Goal: Task Accomplishment & Management: Manage account settings

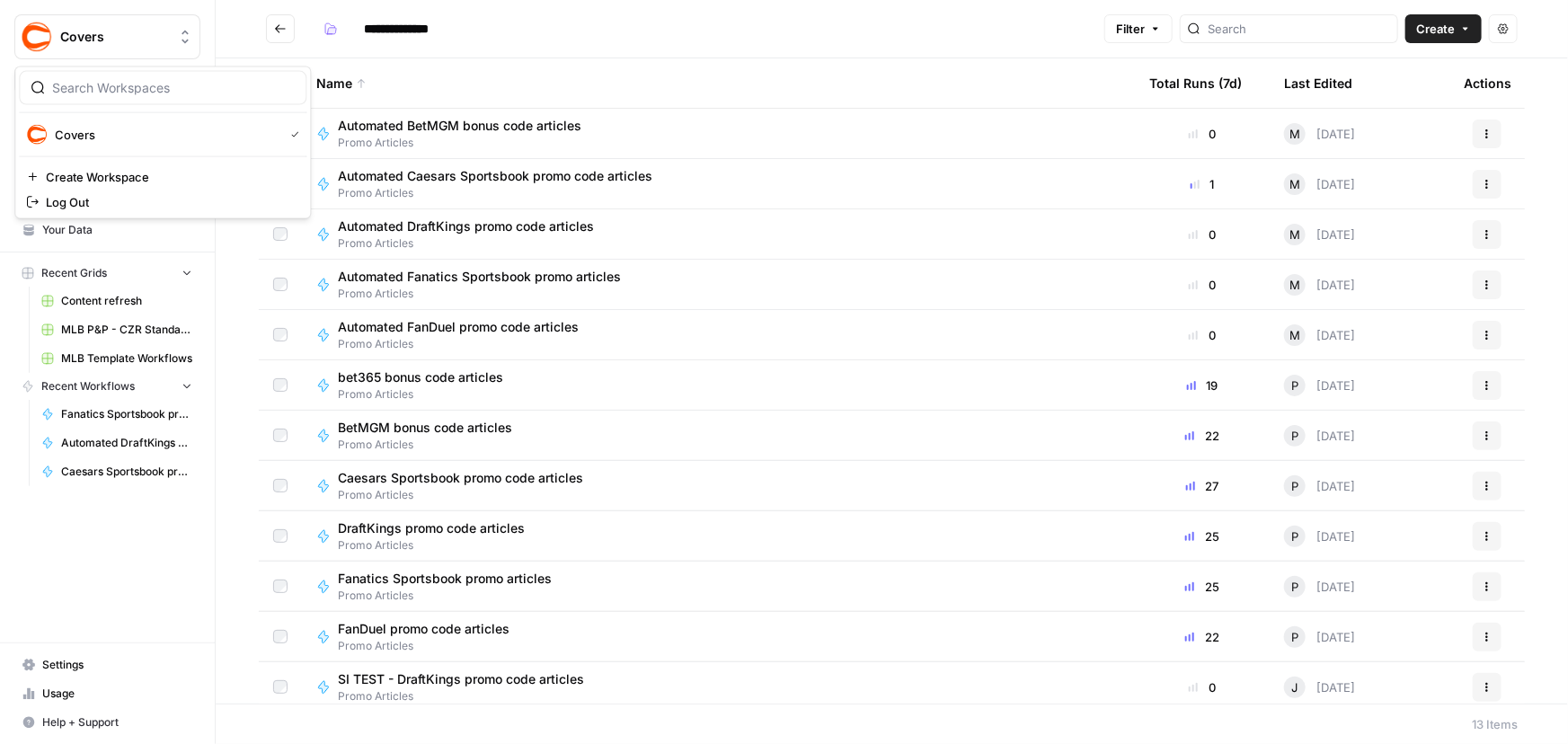
click at [96, 33] on span "Covers" at bounding box center [115, 36] width 109 height 18
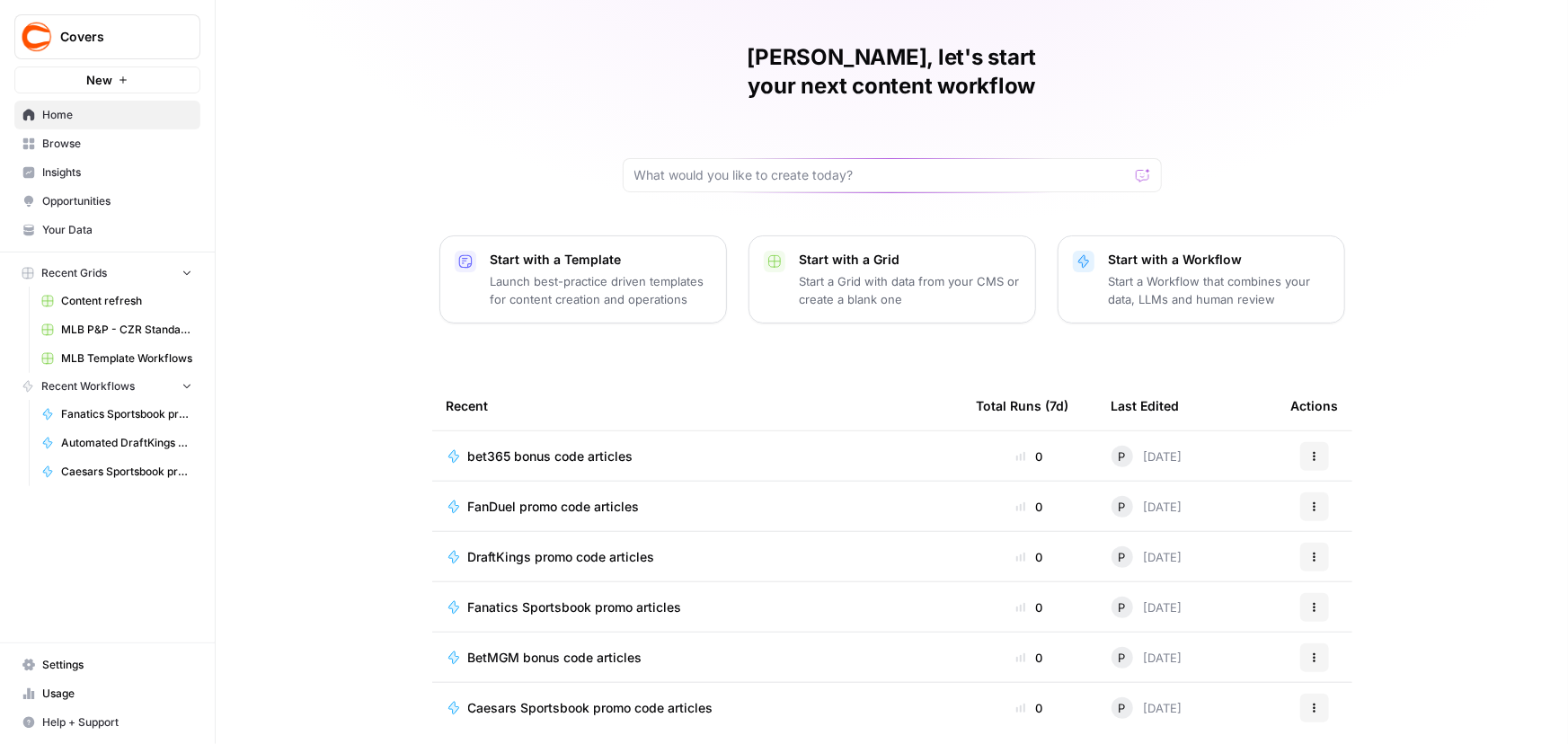
scroll to position [81, 0]
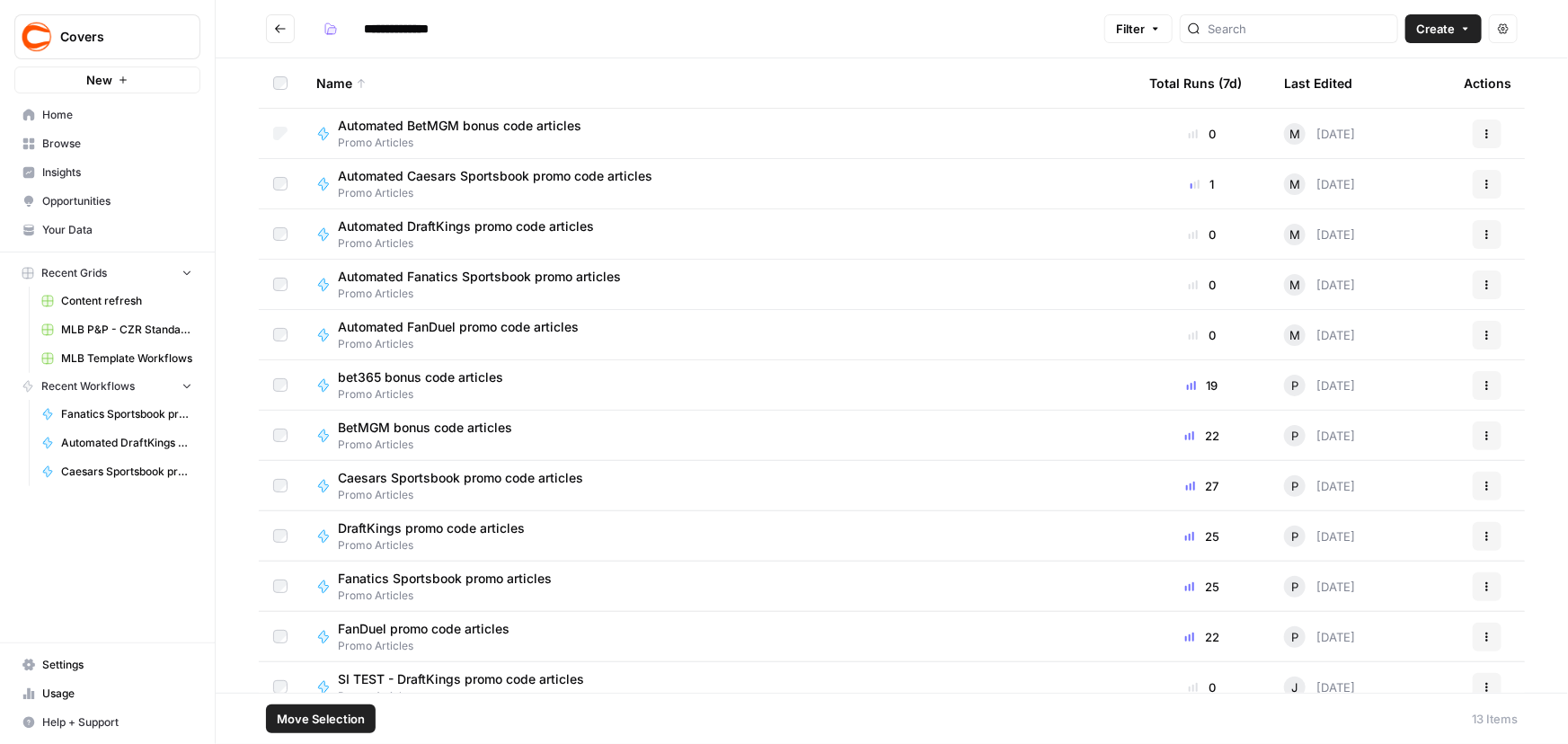
scroll to position [69, 0]
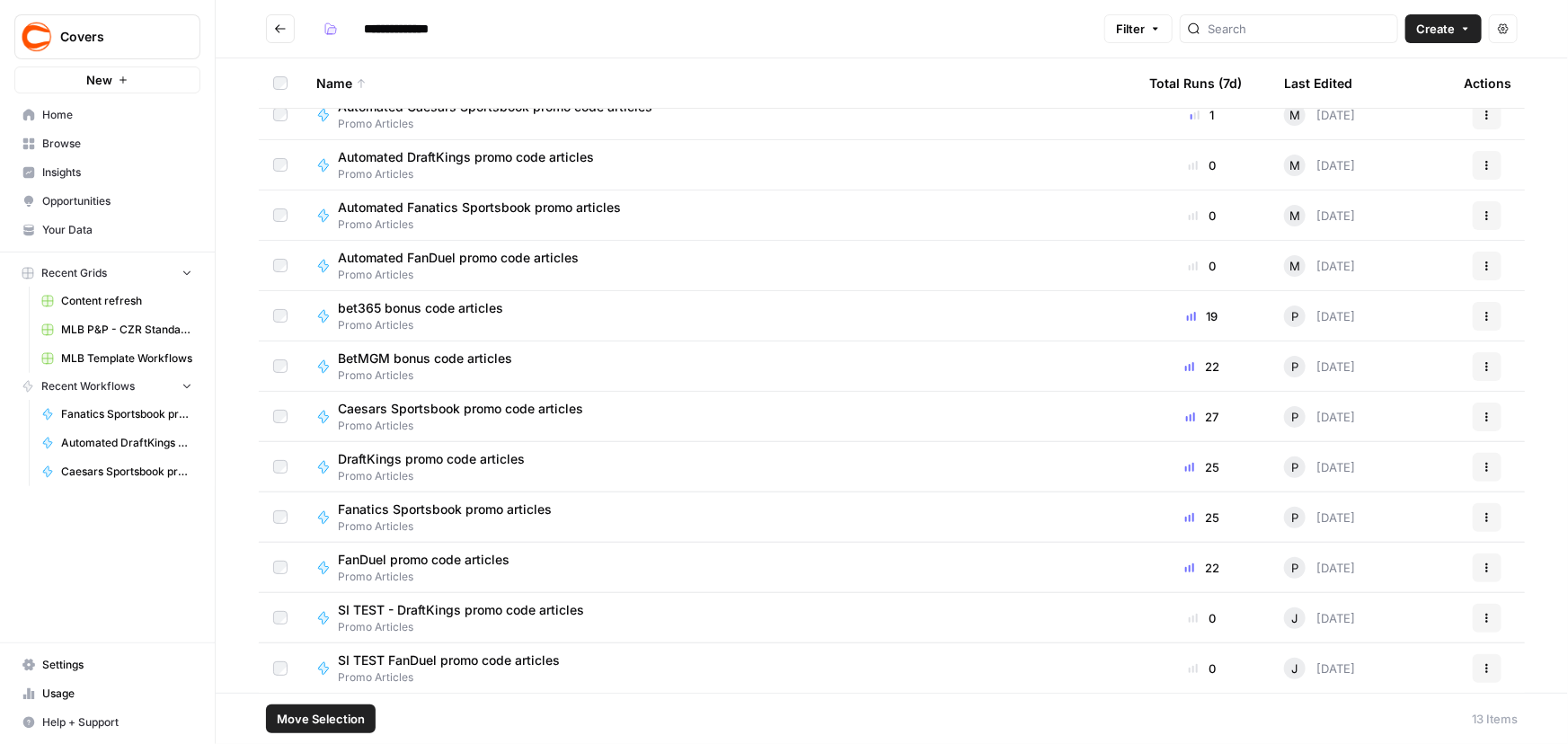
click at [320, 722] on span "Move Selection" at bounding box center [320, 718] width 88 height 18
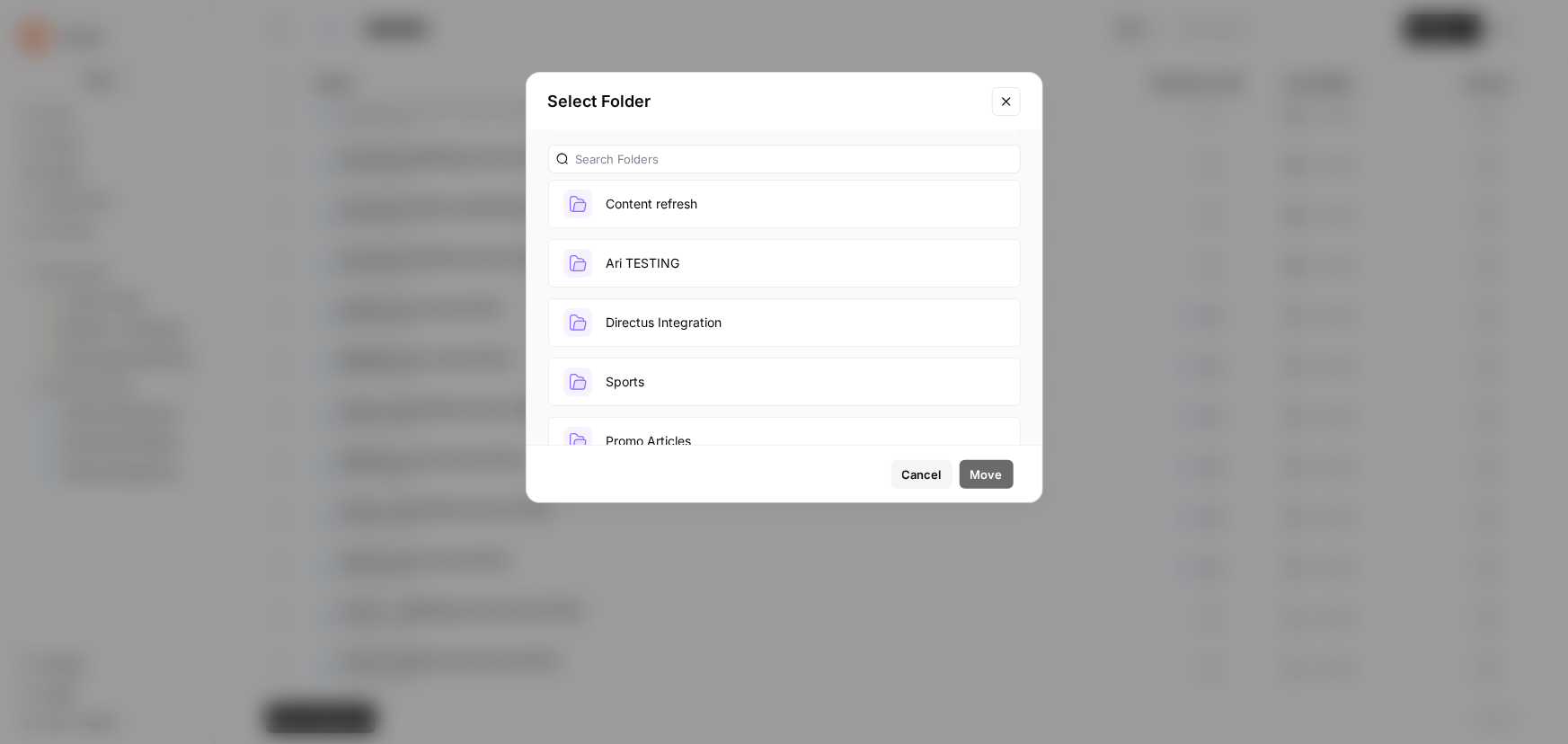
scroll to position [163, 0]
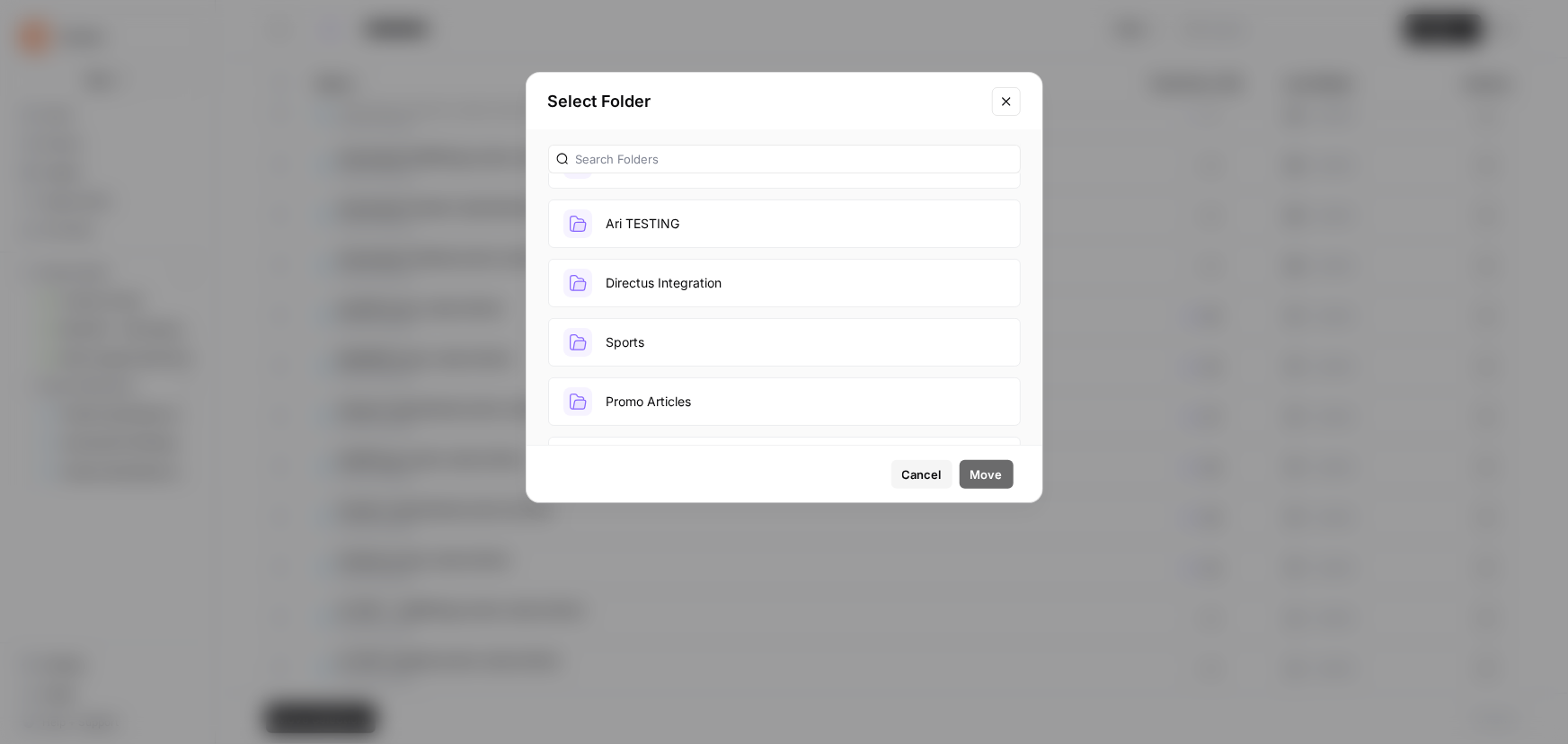
click at [736, 274] on button "Directus Integration" at bounding box center [784, 283] width 472 height 49
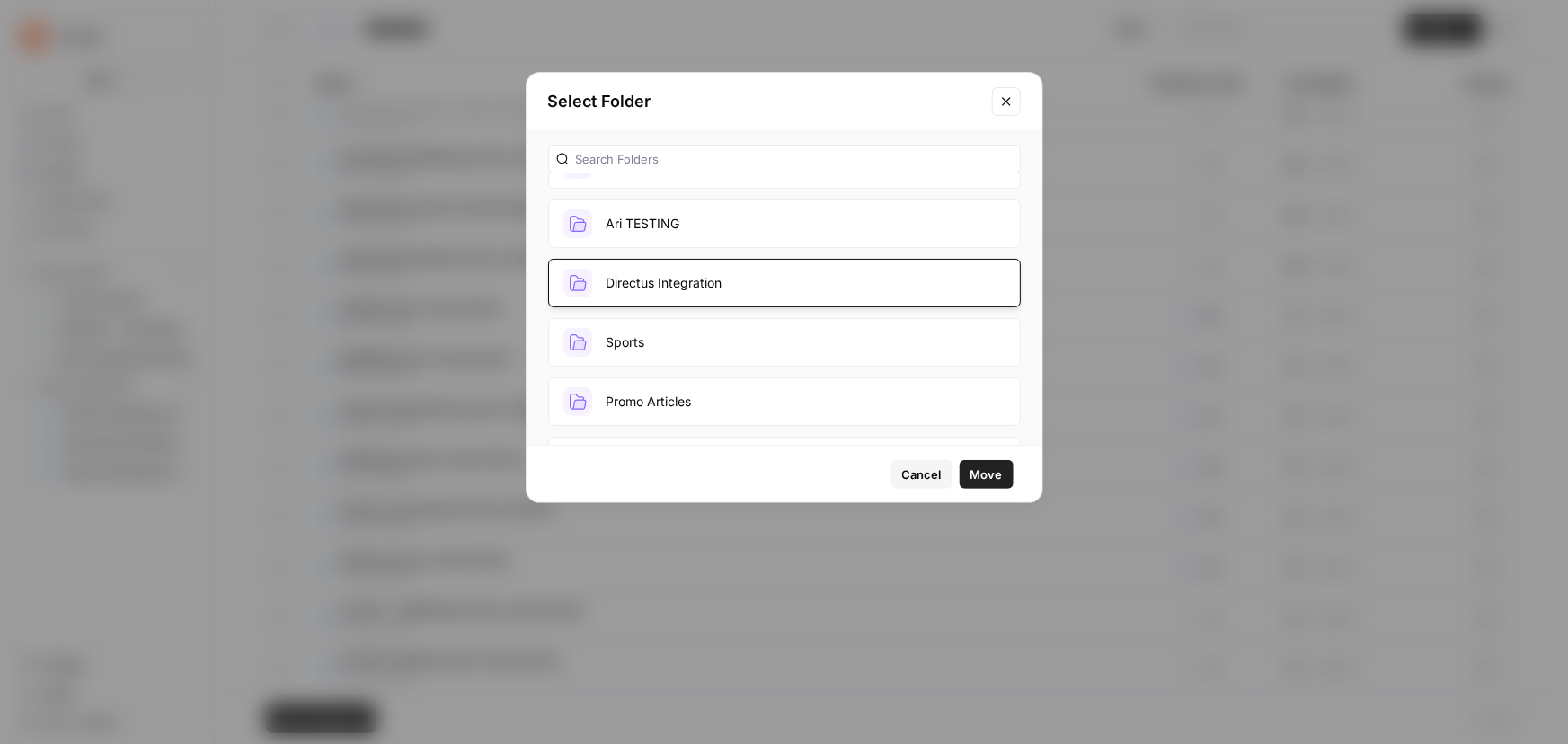
click at [988, 477] on span "Move" at bounding box center [986, 474] width 32 height 18
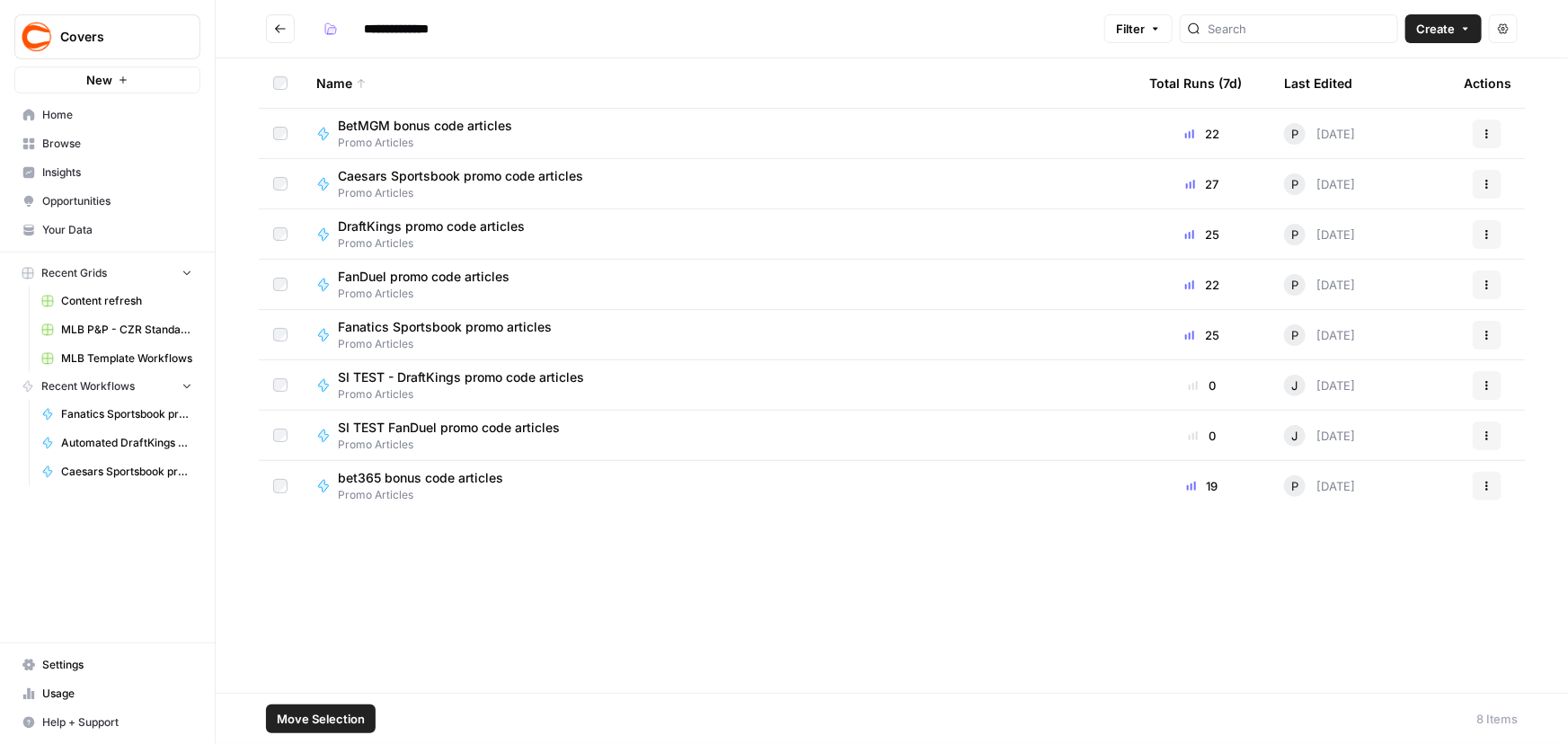
click at [781, 480] on div "bet365 bonus code articles Promo Articles" at bounding box center [718, 486] width 804 height 34
type input "**********"
click at [1231, 79] on div "Total Runs (7d)" at bounding box center [1195, 82] width 92 height 49
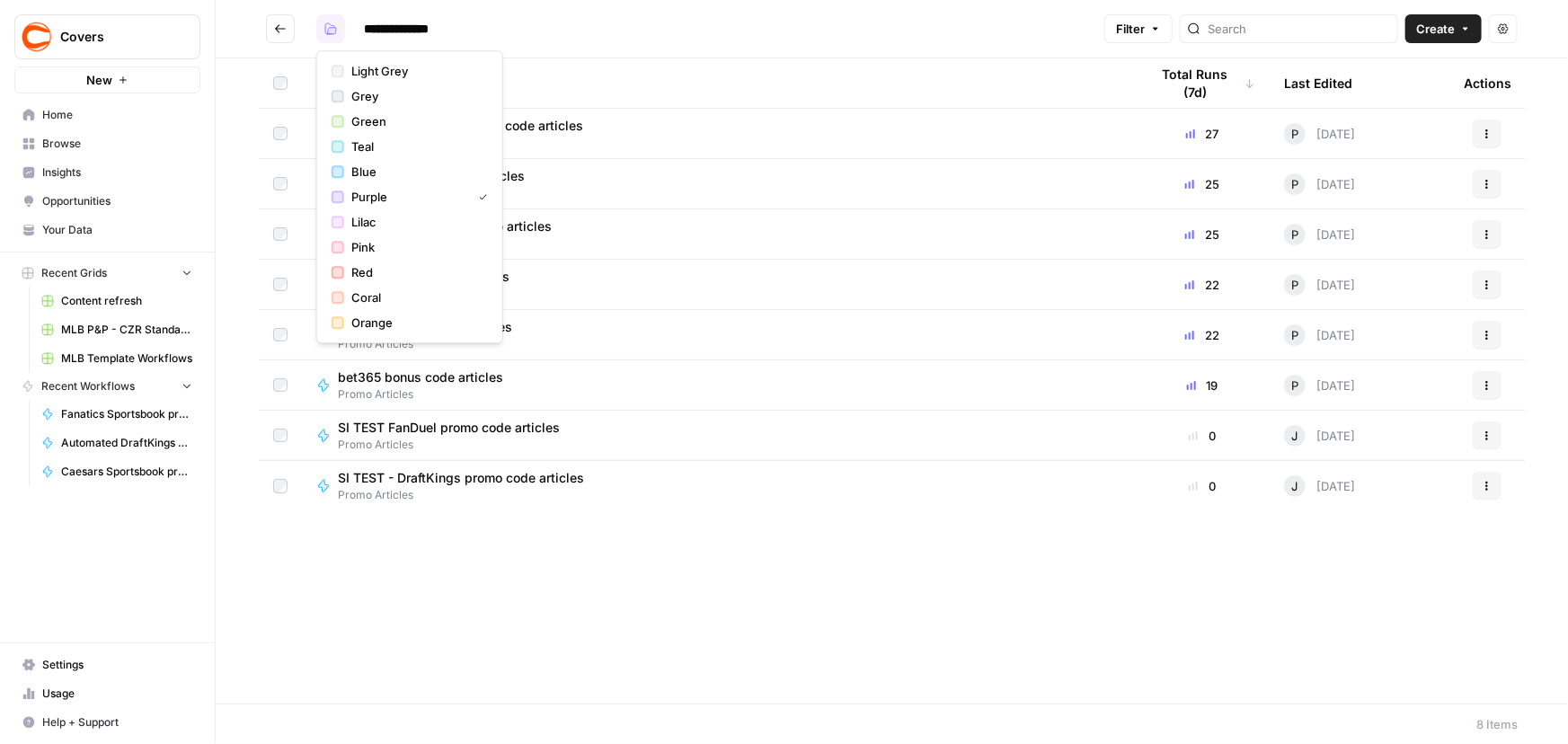
click at [334, 31] on icon "button" at bounding box center [333, 30] width 9 height 6
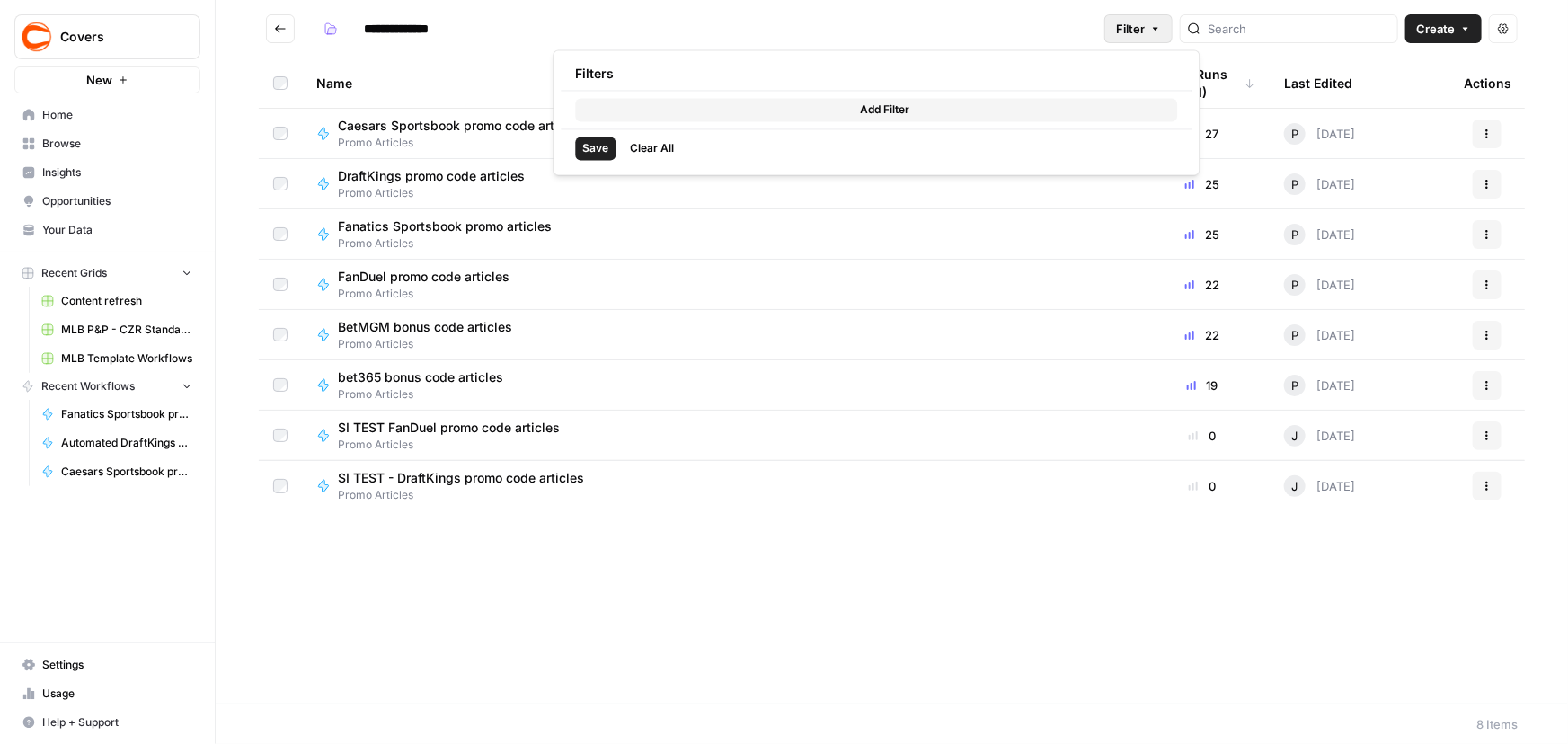
click at [1173, 23] on button "Filter" at bounding box center [1138, 29] width 68 height 29
click at [861, 113] on span "Add Filter" at bounding box center [883, 110] width 49 height 17
click at [687, 112] on input "text" at bounding box center [658, 112] width 151 height 18
click at [774, 78] on div "Filters" at bounding box center [876, 73] width 631 height 32
click at [868, 143] on span "Add Filter" at bounding box center [883, 146] width 49 height 17
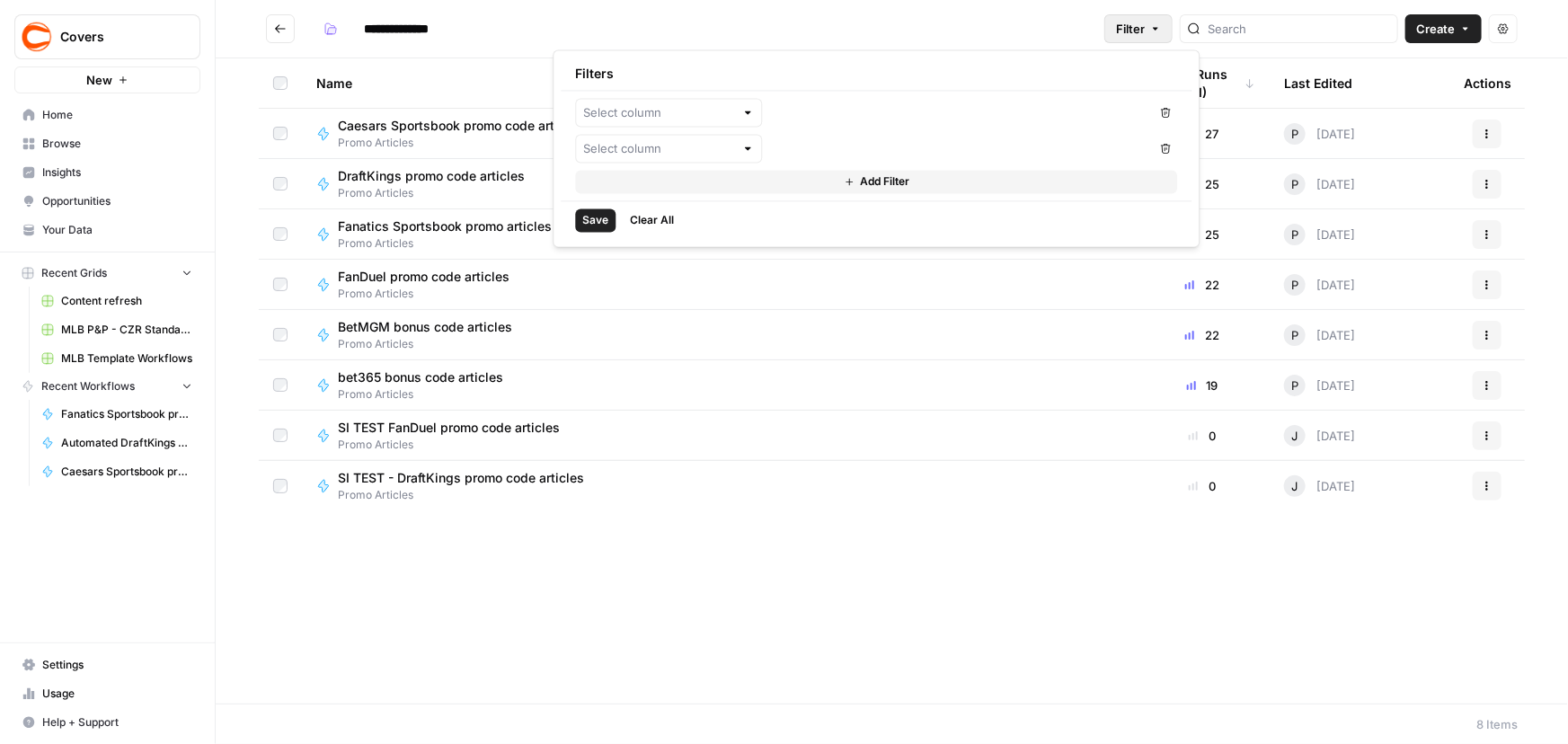
click at [752, 116] on div at bounding box center [748, 112] width 13 height 18
click at [1169, 107] on icon "button" at bounding box center [1165, 113] width 11 height 11
click at [1167, 115] on icon "button" at bounding box center [1165, 113] width 11 height 11
click at [1161, 114] on icon "button" at bounding box center [1165, 113] width 11 height 11
click at [1168, 108] on icon "button" at bounding box center [1165, 113] width 11 height 11
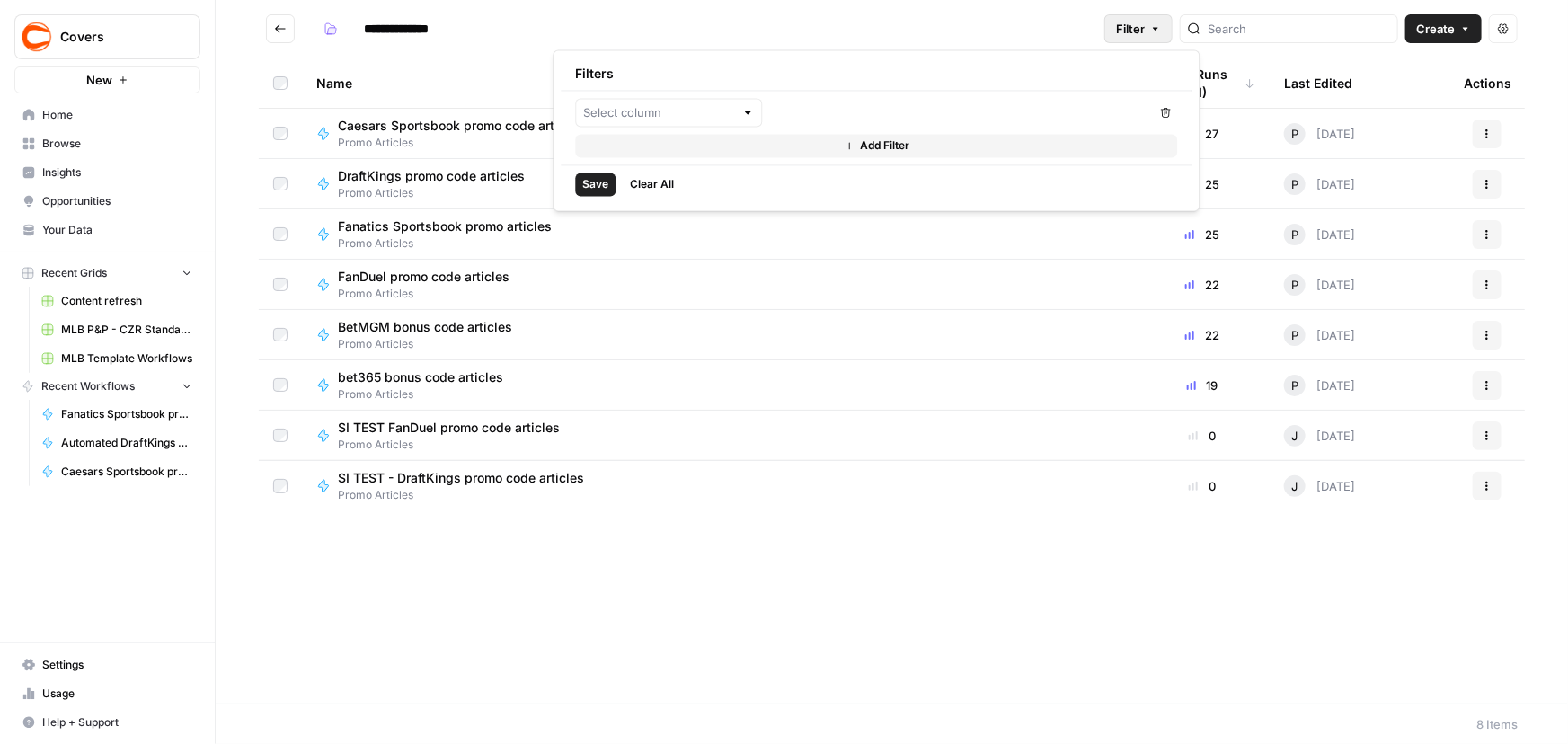
click at [1168, 108] on icon "button" at bounding box center [1165, 113] width 11 height 11
click at [1261, 38] on div at bounding box center [1289, 29] width 218 height 29
type input "d"
